Goal: Task Accomplishment & Management: Use online tool/utility

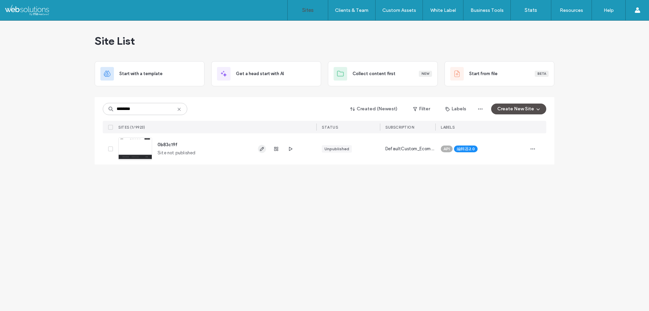
click at [263, 147] on use "button" at bounding box center [262, 149] width 4 height 4
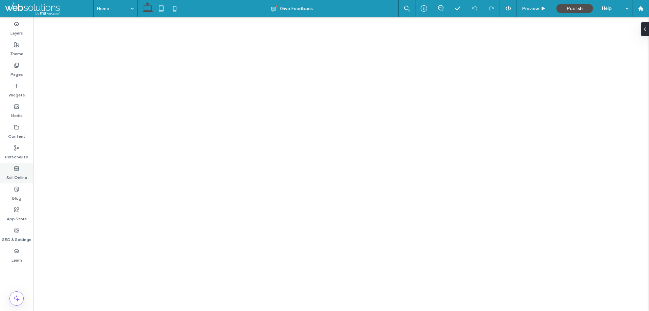
click at [23, 174] on label "Sell Online" at bounding box center [16, 175] width 21 height 9
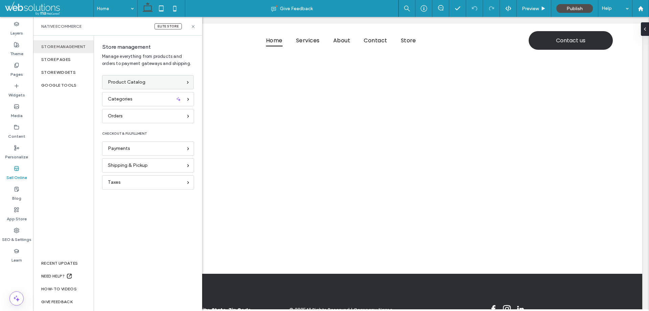
click at [146, 84] on div "Product Catalog" at bounding box center [145, 81] width 74 height 7
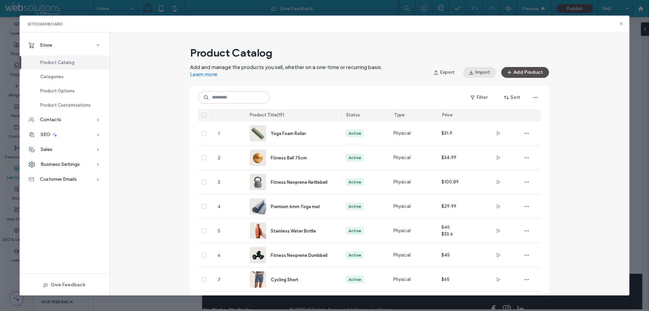
click at [477, 74] on button "Import" at bounding box center [479, 72] width 33 height 11
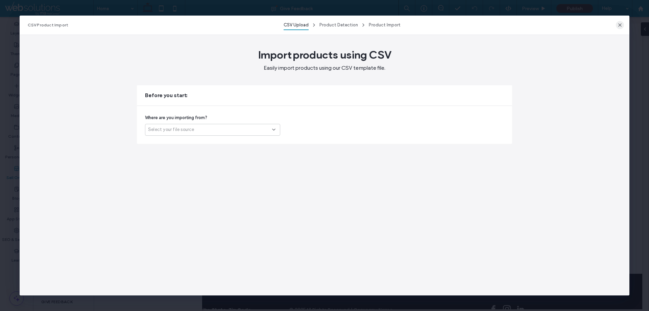
click at [619, 25] on icon "button" at bounding box center [619, 24] width 5 height 5
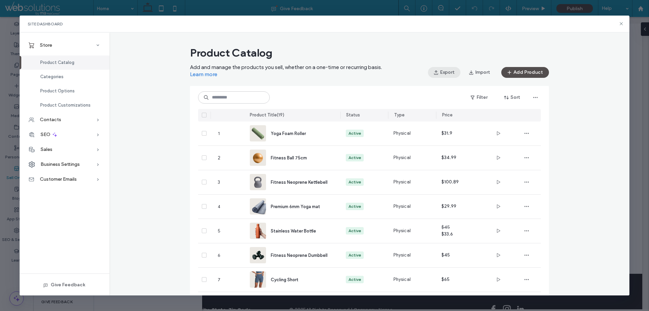
click at [443, 73] on button "Export" at bounding box center [444, 72] width 32 height 11
click at [203, 117] on span at bounding box center [204, 115] width 5 height 5
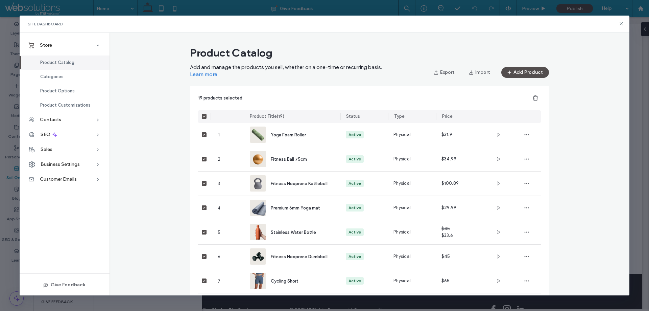
click at [203, 117] on span at bounding box center [204, 116] width 5 height 5
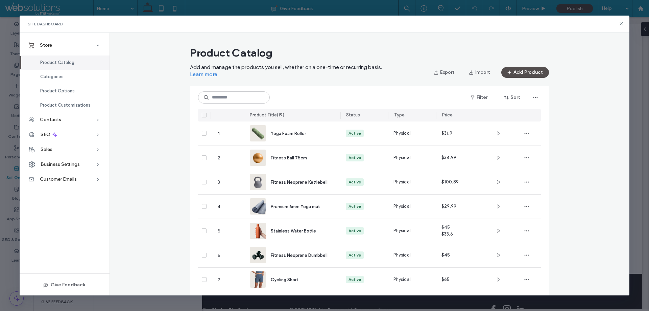
click at [203, 115] on icon at bounding box center [204, 115] width 3 height 2
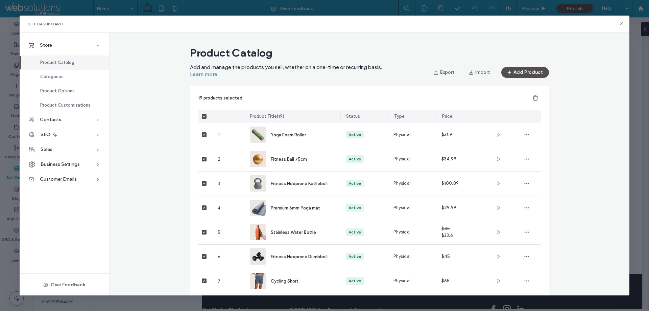
click at [203, 115] on icon at bounding box center [204, 116] width 3 height 2
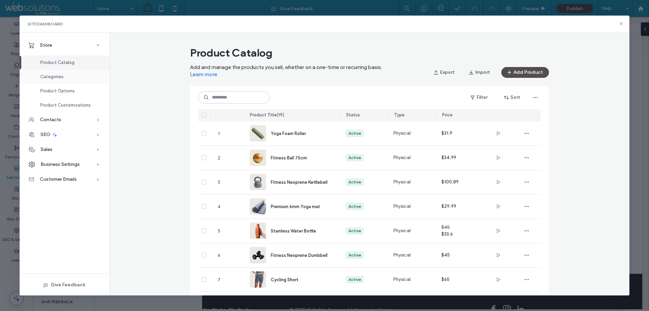
click at [80, 77] on div "Categories" at bounding box center [65, 77] width 90 height 14
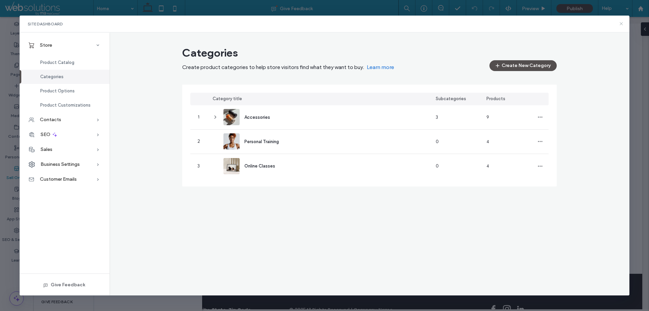
click at [624, 25] on icon at bounding box center [621, 23] width 5 height 5
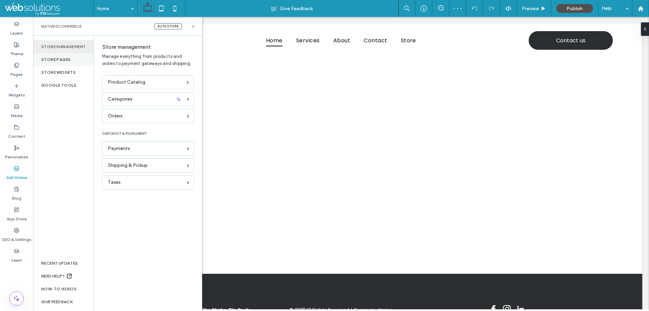
click at [69, 64] on div "Store pages" at bounding box center [63, 59] width 61 height 13
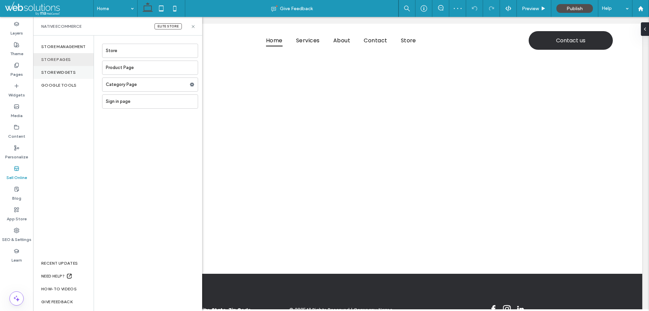
click at [66, 76] on div "store widgets" at bounding box center [63, 72] width 61 height 13
